Goal: Information Seeking & Learning: Learn about a topic

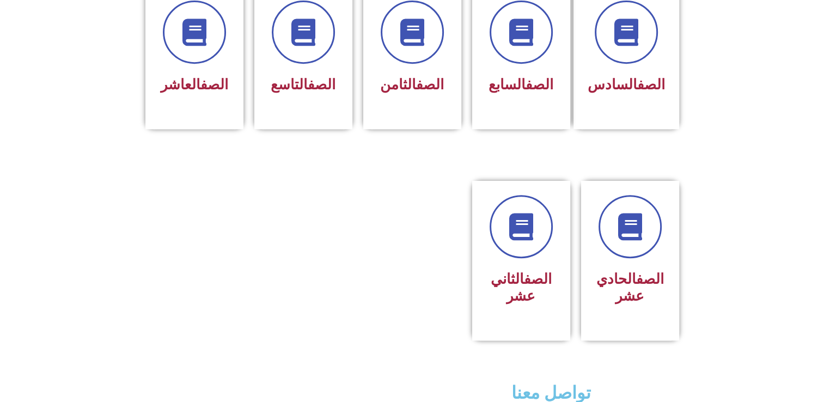
scroll to position [610, 0]
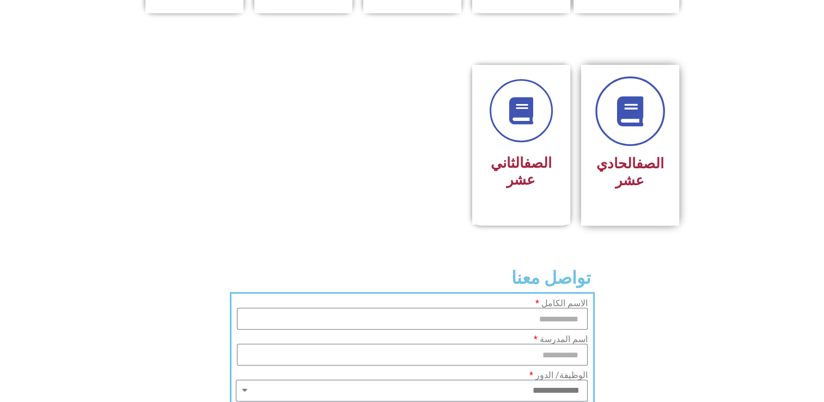
click at [636, 115] on link at bounding box center [630, 111] width 70 height 70
click at [622, 96] on icon at bounding box center [630, 111] width 30 height 30
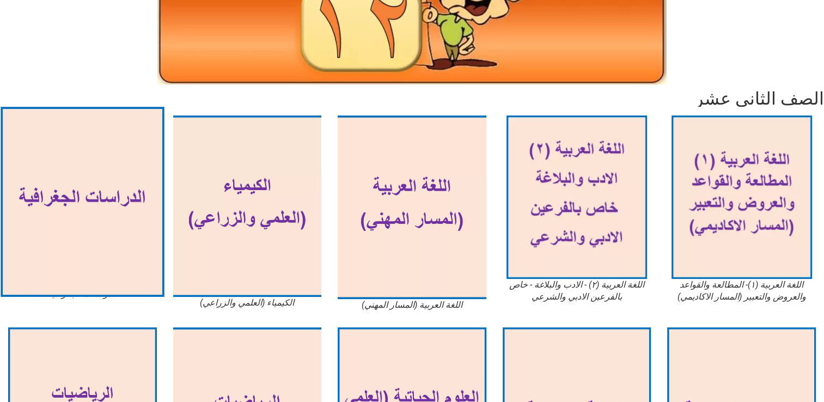
scroll to position [199, 0]
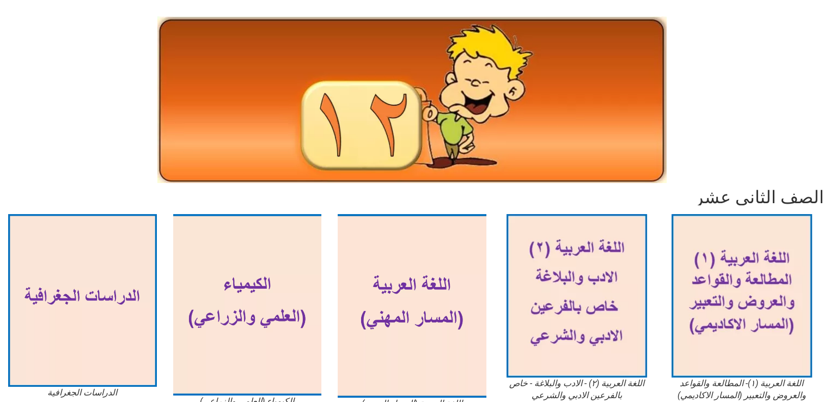
scroll to position [68, 0]
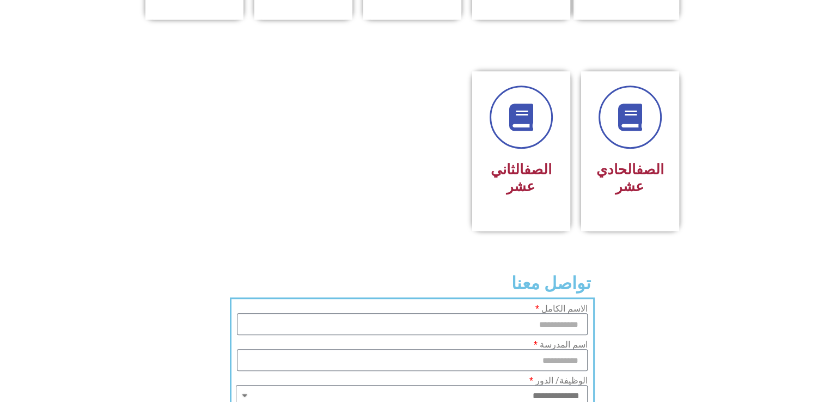
scroll to position [610, 0]
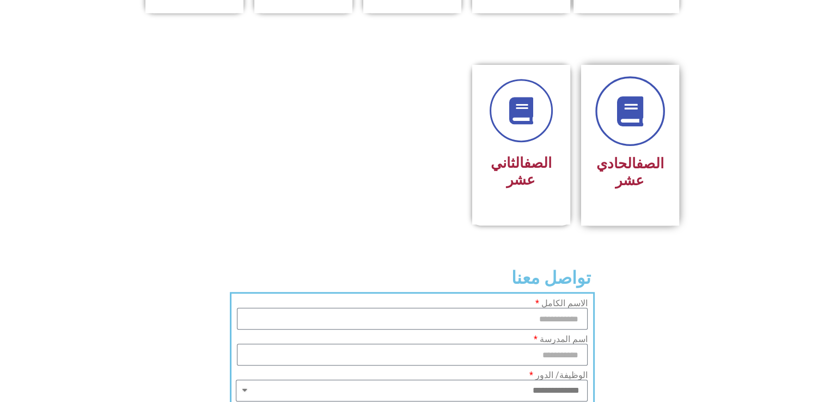
click at [636, 103] on icon at bounding box center [630, 111] width 30 height 30
click at [627, 155] on h3 "الصف الحادي عشر" at bounding box center [630, 172] width 69 height 34
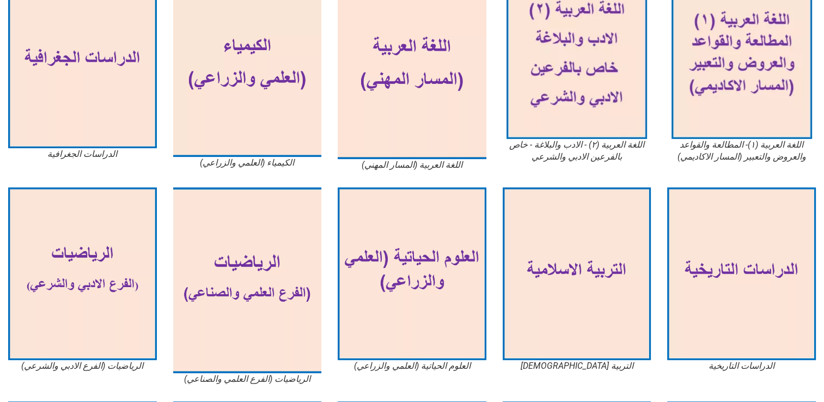
scroll to position [348, 0]
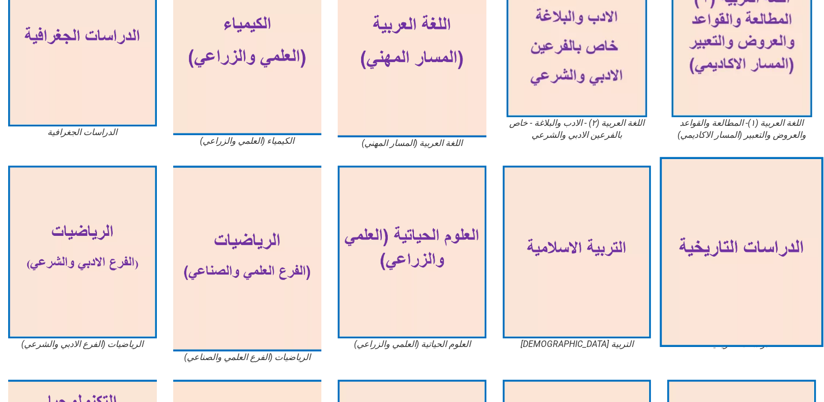
click at [769, 217] on img at bounding box center [741, 252] width 163 height 190
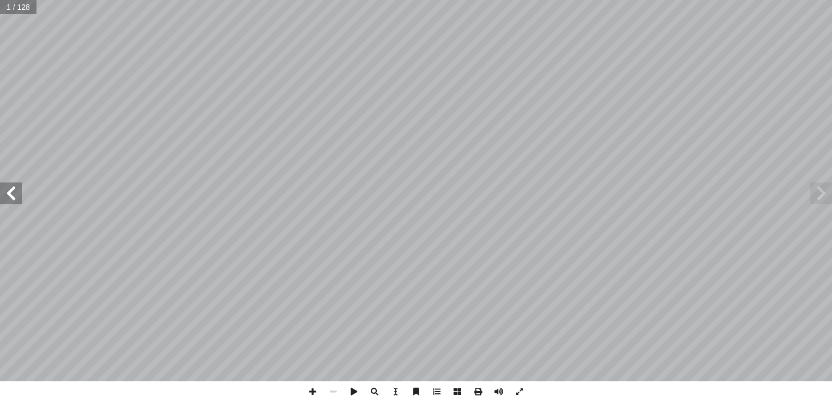
click at [10, 194] on span at bounding box center [11, 193] width 22 height 22
click at [10, 204] on span at bounding box center [11, 193] width 22 height 22
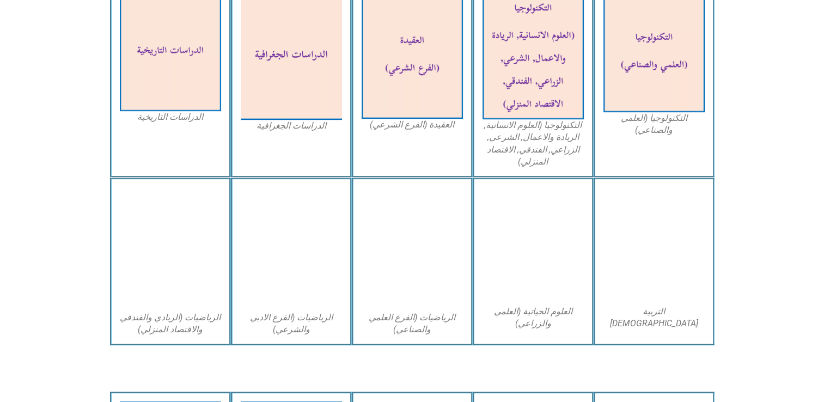
scroll to position [566, 0]
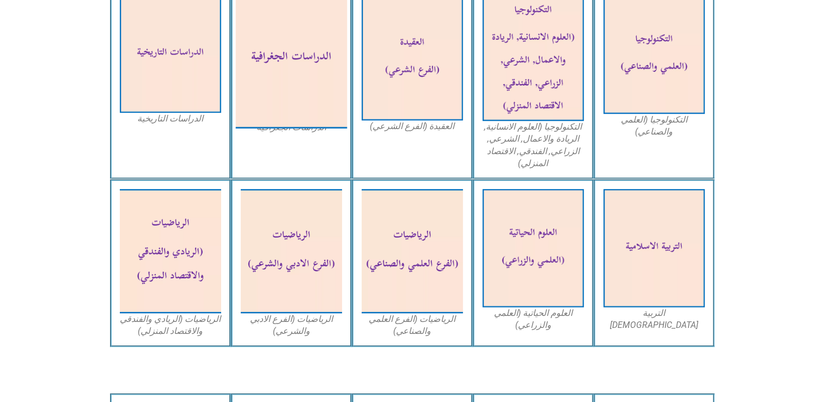
click at [301, 72] on img at bounding box center [291, 58] width 112 height 139
click at [288, 119] on img at bounding box center [291, 58] width 112 height 139
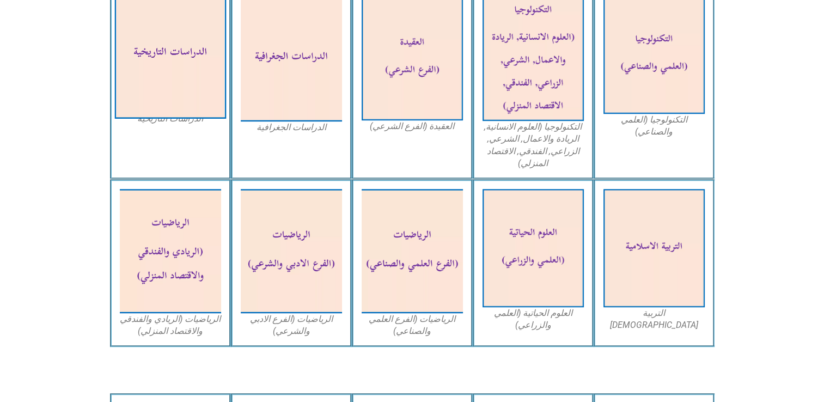
click at [161, 71] on img at bounding box center [170, 54] width 112 height 130
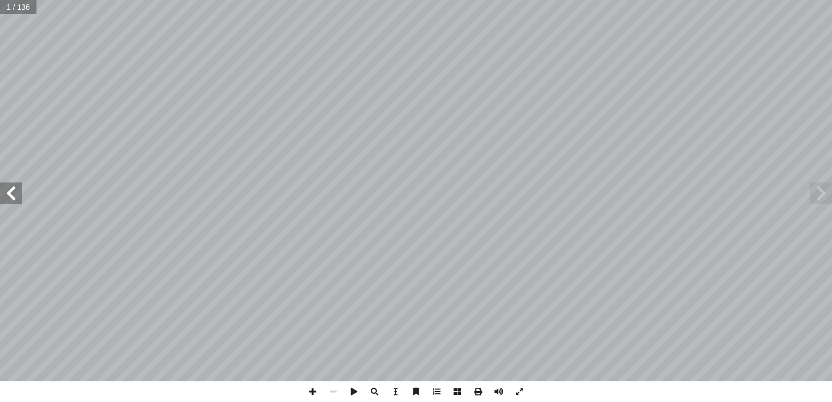
click at [15, 193] on span at bounding box center [11, 193] width 22 height 22
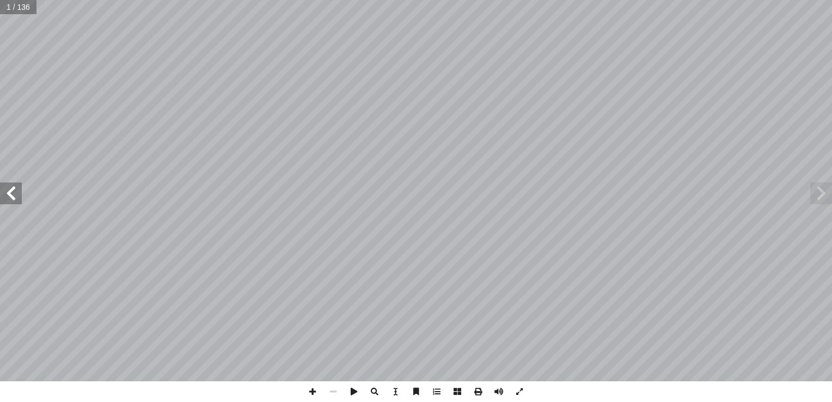
click at [15, 193] on span at bounding box center [11, 193] width 22 height 22
click at [9, 202] on span at bounding box center [11, 193] width 22 height 22
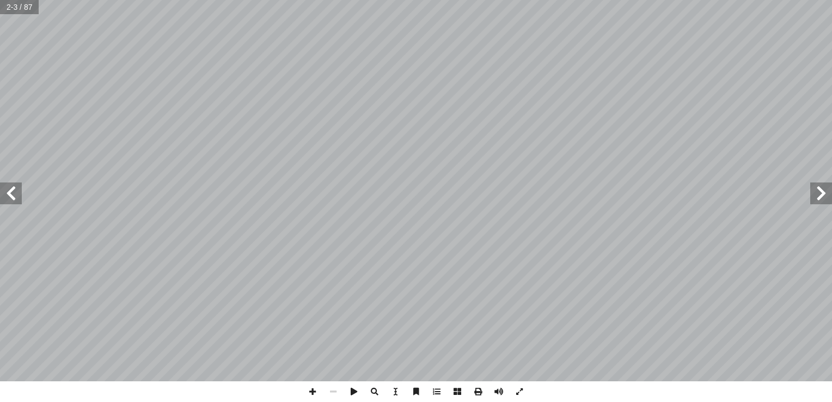
click at [9, 199] on span at bounding box center [11, 193] width 22 height 22
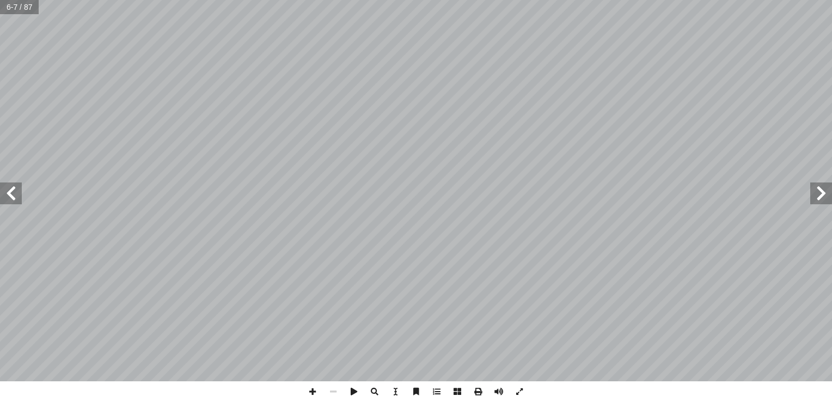
click at [9, 199] on span at bounding box center [11, 193] width 22 height 22
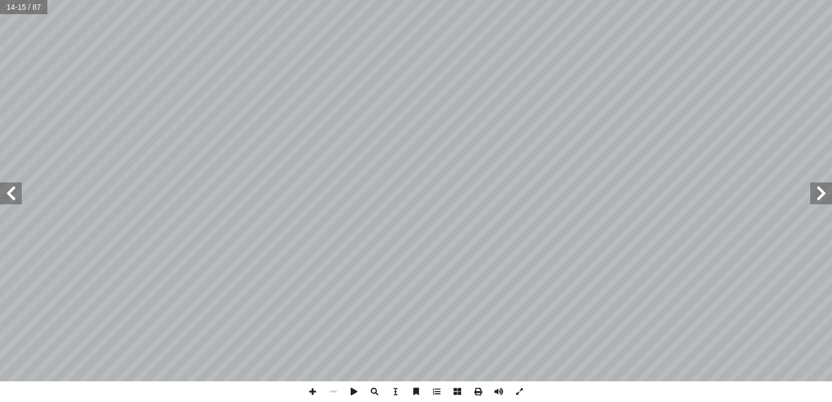
click at [20, 196] on span at bounding box center [11, 193] width 22 height 22
click at [10, 201] on span at bounding box center [11, 193] width 22 height 22
click at [15, 198] on span at bounding box center [11, 193] width 22 height 22
click at [334, 393] on span at bounding box center [333, 391] width 21 height 21
click at [309, 393] on span at bounding box center [312, 391] width 21 height 21
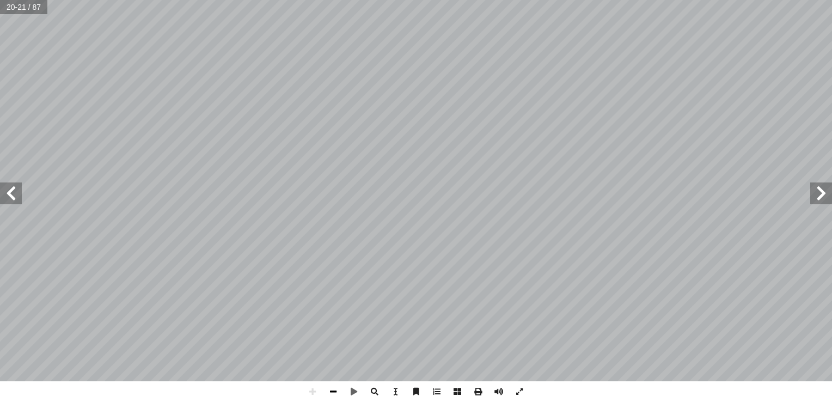
click at [334, 392] on span at bounding box center [333, 391] width 21 height 21
click at [13, 198] on span at bounding box center [11, 193] width 22 height 22
click at [11, 190] on span at bounding box center [11, 193] width 22 height 22
click at [7, 194] on span at bounding box center [11, 193] width 22 height 22
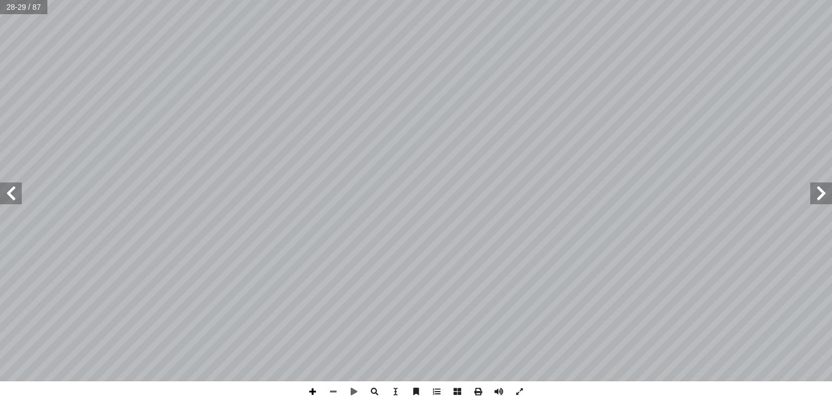
click at [308, 395] on span at bounding box center [312, 391] width 21 height 21
click at [333, 394] on span at bounding box center [333, 391] width 21 height 21
click at [9, 204] on span at bounding box center [11, 193] width 22 height 22
click at [333, 390] on span at bounding box center [333, 391] width 21 height 21
click at [5, 198] on span at bounding box center [11, 193] width 22 height 22
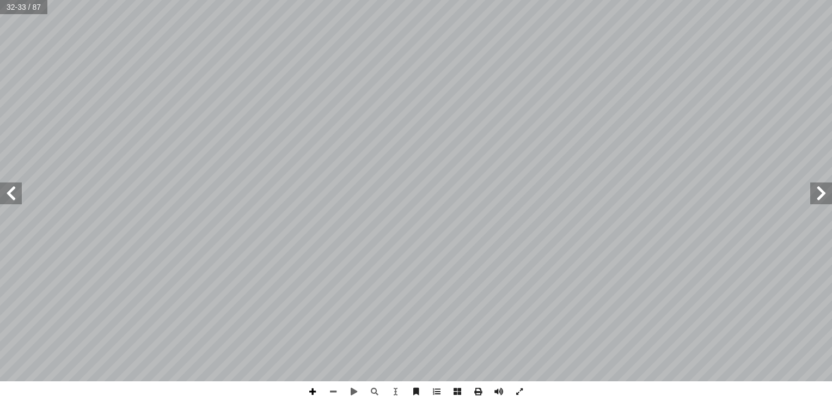
click at [312, 391] on span at bounding box center [312, 391] width 21 height 21
click at [333, 392] on span at bounding box center [333, 391] width 21 height 21
